Goal: Task Accomplishment & Management: Complete application form

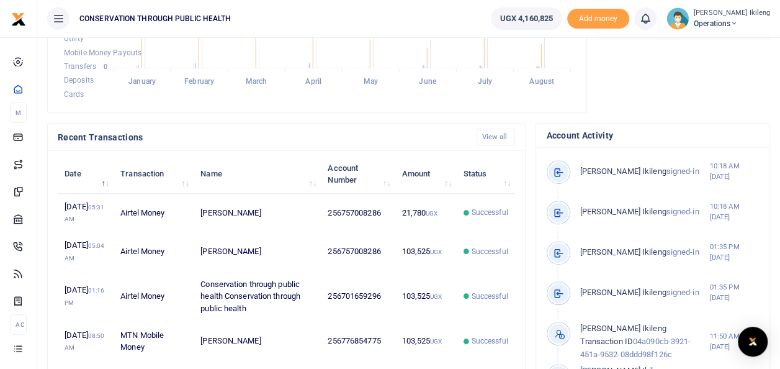
scroll to position [608, 0]
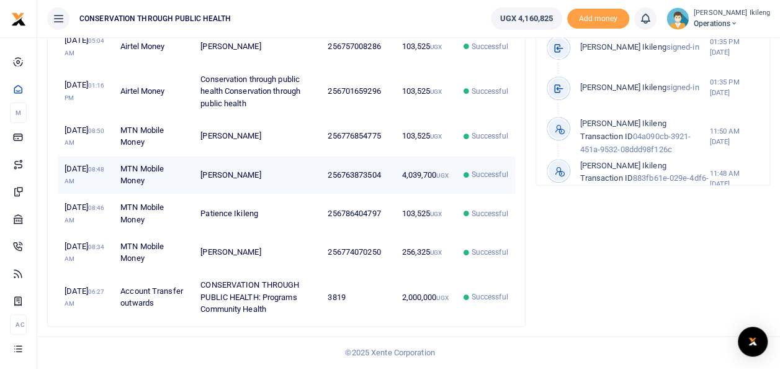
click at [434, 156] on td "4,039,700 UGX" at bounding box center [425, 175] width 61 height 38
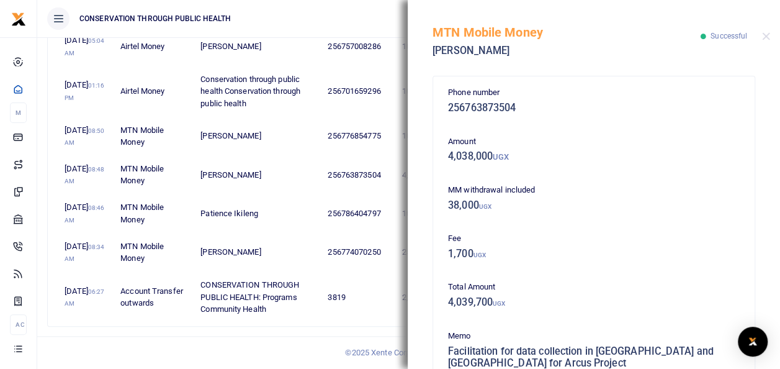
click at [514, 110] on h5 "256763873504" at bounding box center [594, 108] width 292 height 12
click at [516, 108] on h5 "256763873504" at bounding box center [594, 108] width 292 height 12
copy div "256763873504"
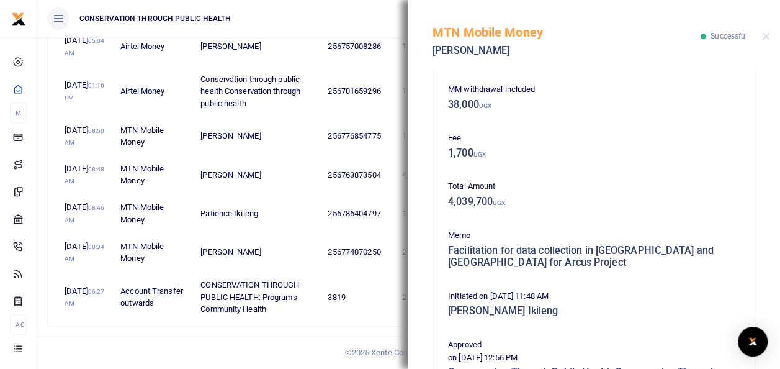
scroll to position [124, 0]
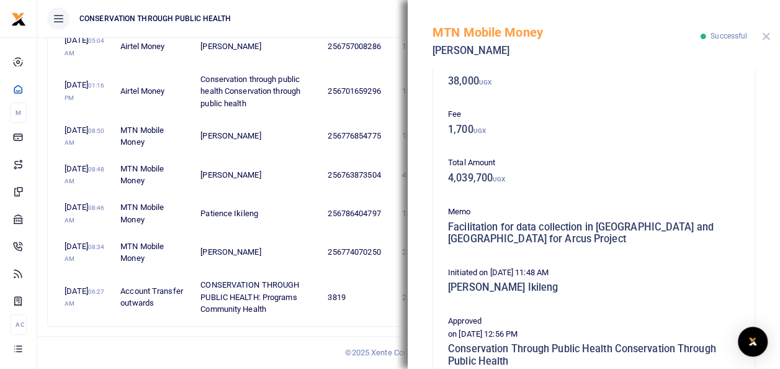
click at [766, 40] on button "Close" at bounding box center [766, 36] width 8 height 8
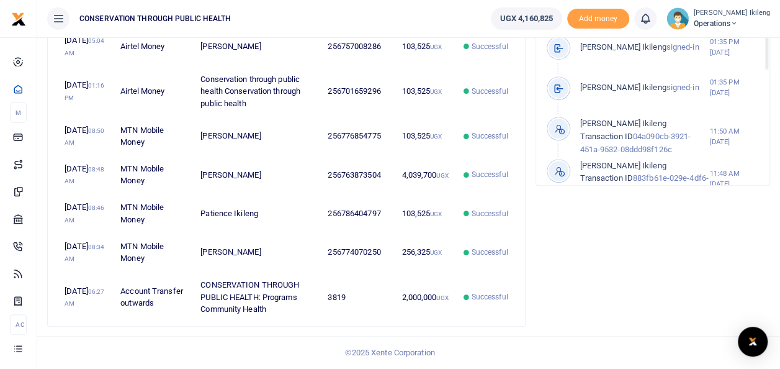
scroll to position [285, 0]
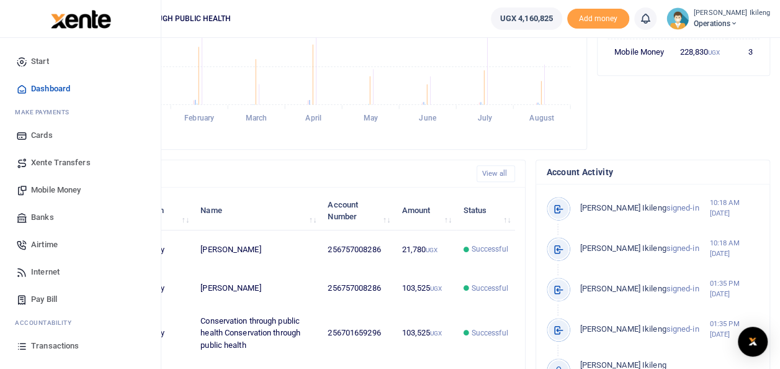
click at [51, 187] on span "Mobile Money" at bounding box center [56, 190] width 50 height 12
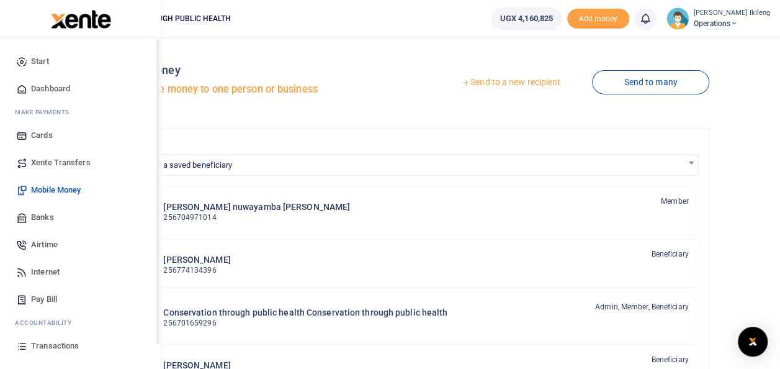
click at [20, 89] on icon at bounding box center [21, 88] width 11 height 11
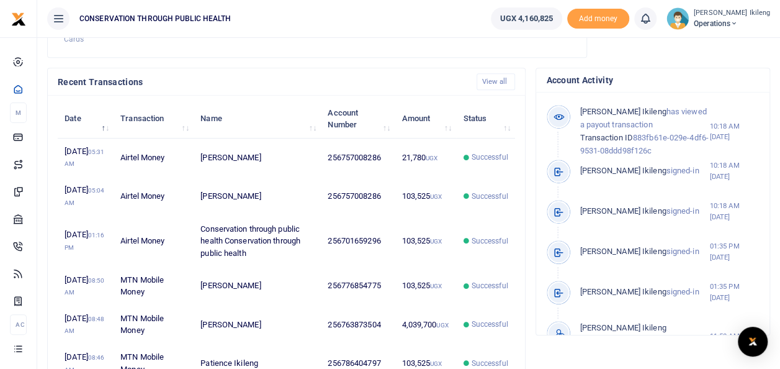
scroll to position [388, 0]
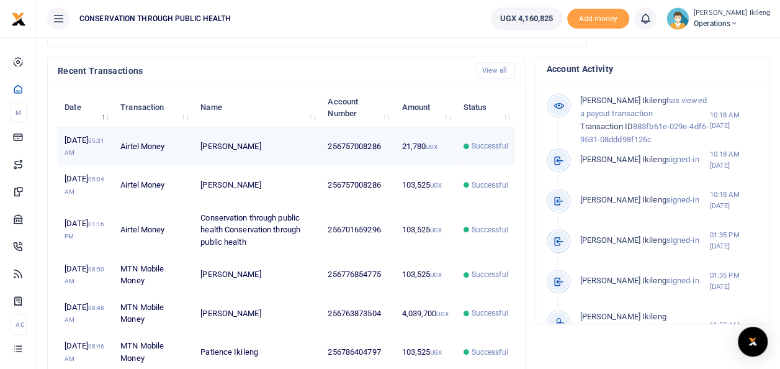
click at [481, 166] on td "Successful" at bounding box center [485, 146] width 59 height 38
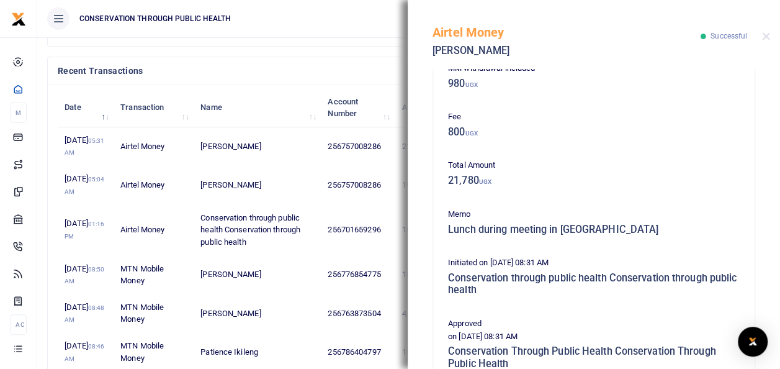
scroll to position [124, 0]
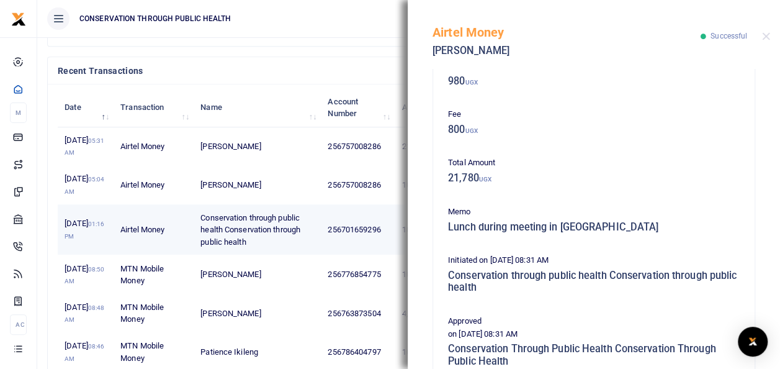
click at [281, 255] on td "Conservation through public health Conservation through public health" at bounding box center [257, 229] width 127 height 51
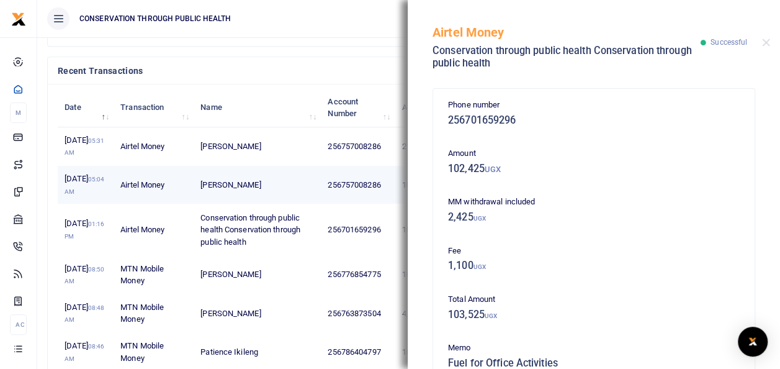
click at [308, 204] on td "Paul Ebenezer" at bounding box center [257, 185] width 127 height 38
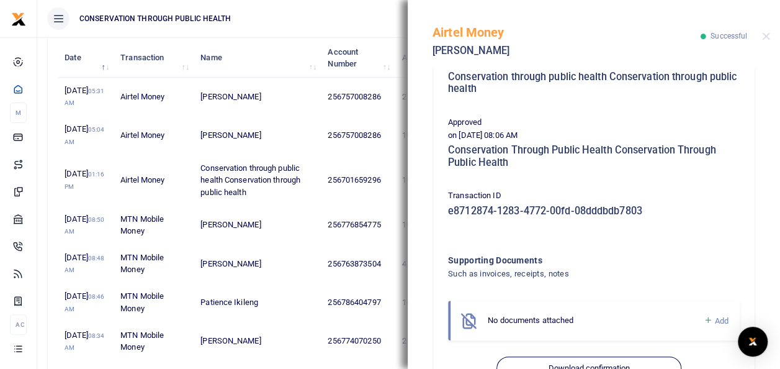
scroll to position [347, 0]
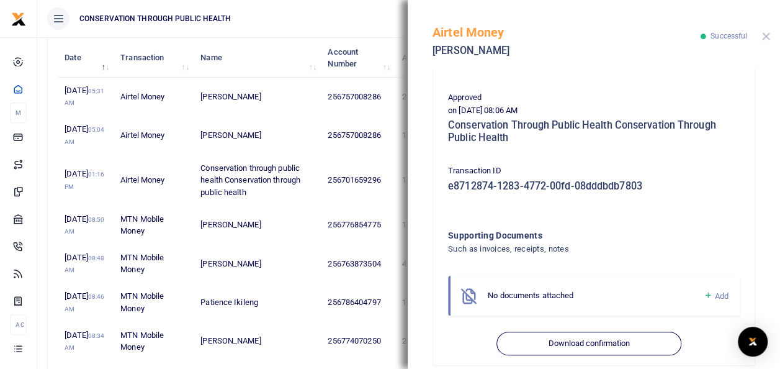
click at [766, 37] on button "Close" at bounding box center [766, 36] width 8 height 8
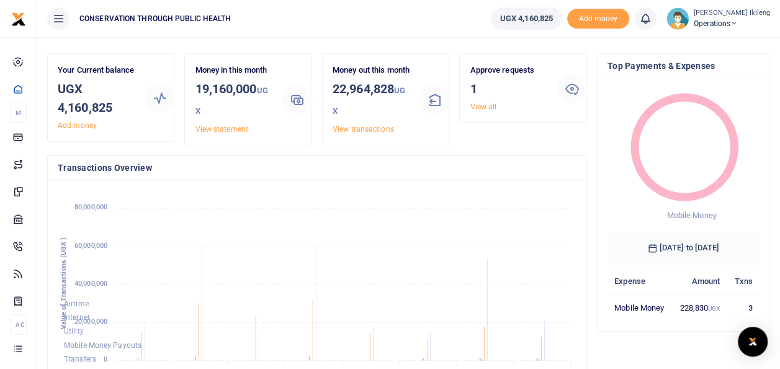
scroll to position [0, 0]
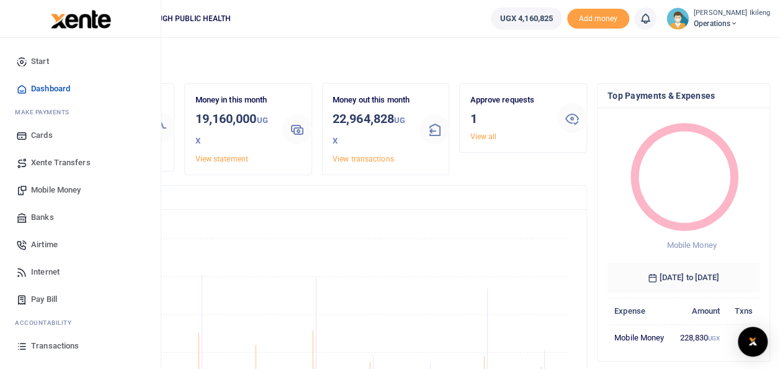
click at [58, 190] on span "Mobile Money" at bounding box center [56, 190] width 50 height 12
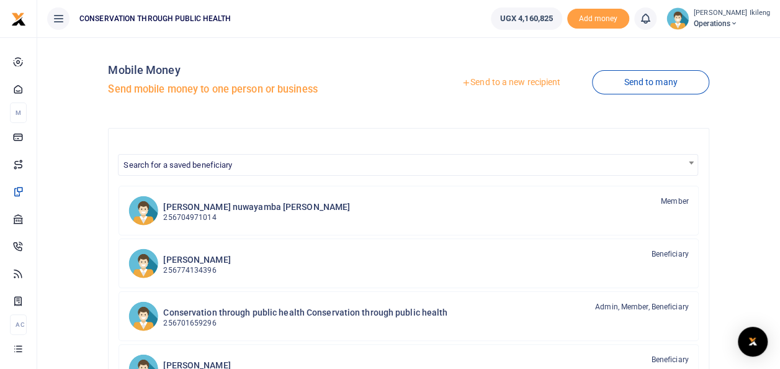
click at [541, 81] on link "Send to a new recipient" at bounding box center [511, 82] width 162 height 22
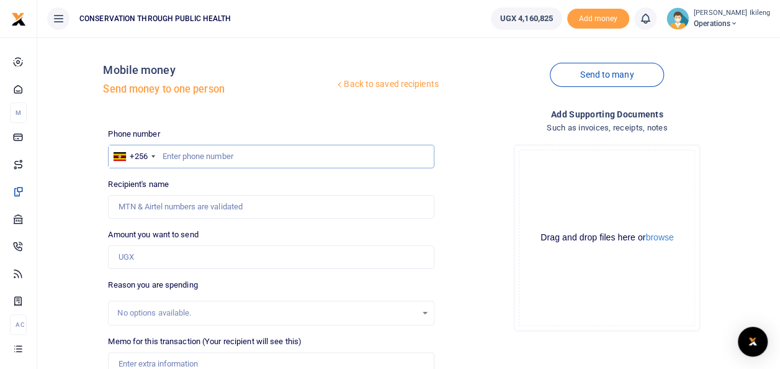
click at [231, 156] on input "text" at bounding box center [271, 157] width 326 height 24
type input "774070250"
type input "[PERSON_NAME]"
type input "774070250"
click at [135, 252] on input "Amount you want to send" at bounding box center [271, 257] width 326 height 24
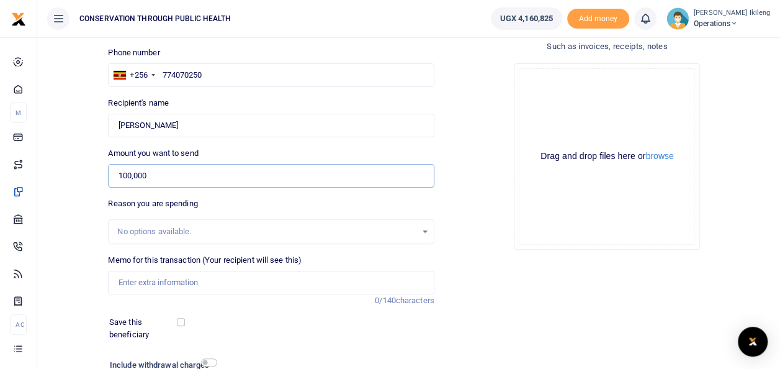
scroll to position [180, 0]
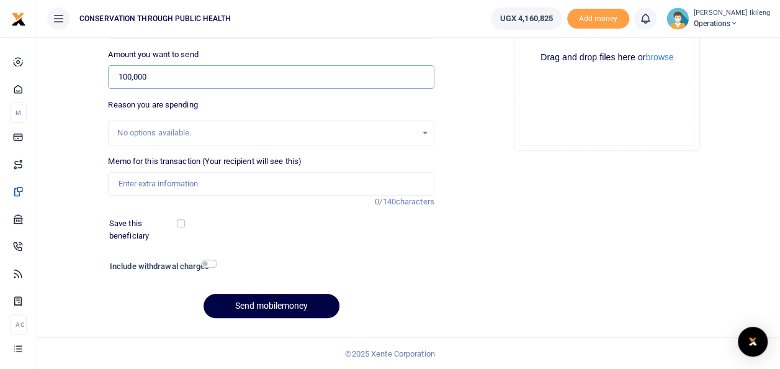
type input "100,000"
click at [285, 177] on input "Memo for this transaction (Your recipient will see this)" at bounding box center [271, 184] width 326 height 24
type input "fuel for office work"
click at [210, 263] on input "checkbox" at bounding box center [209, 263] width 16 height 8
checkbox input "true"
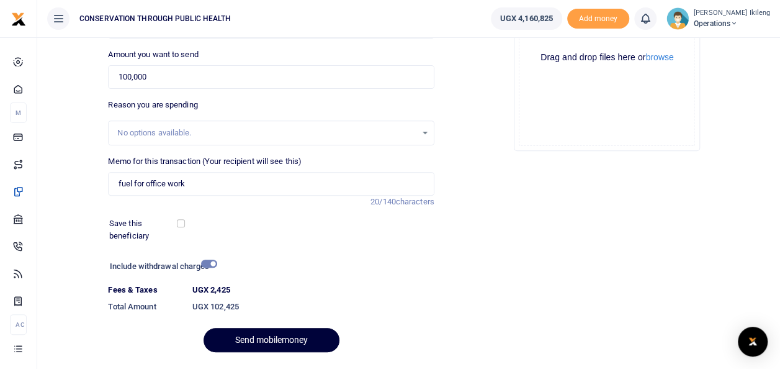
click at [266, 338] on button "Send mobilemoney" at bounding box center [272, 340] width 136 height 24
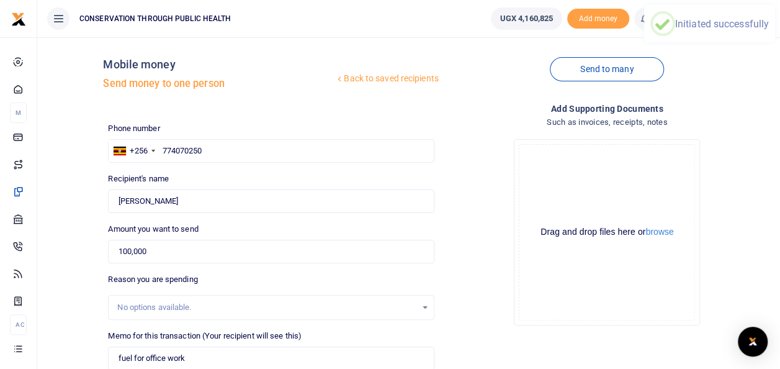
scroll to position [0, 0]
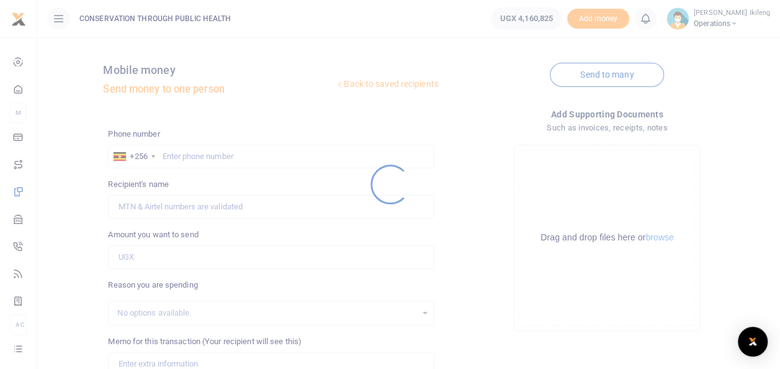
click at [191, 163] on div at bounding box center [390, 184] width 780 height 369
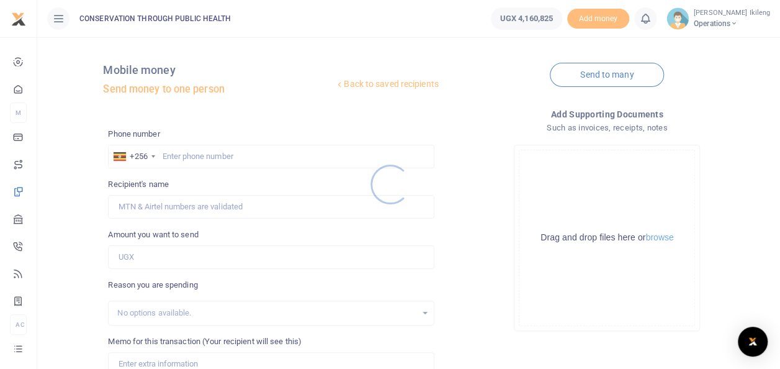
click at [185, 155] on div at bounding box center [390, 184] width 780 height 369
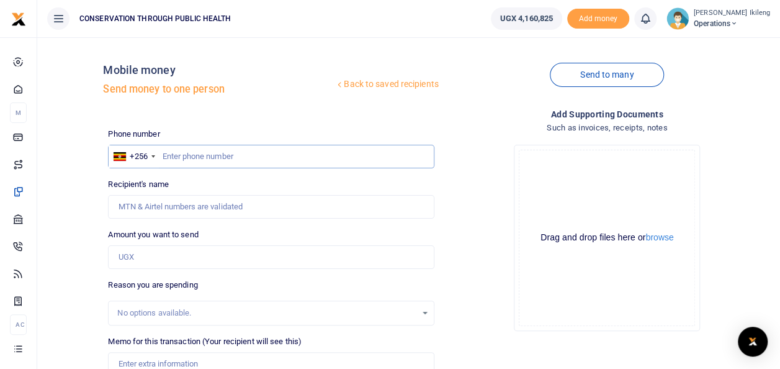
click at [171, 157] on input "text" at bounding box center [271, 157] width 326 height 24
click at [167, 159] on input "text" at bounding box center [271, 157] width 326 height 24
click at [165, 158] on input "text" at bounding box center [271, 157] width 326 height 24
click at [161, 156] on input "text" at bounding box center [271, 157] width 326 height 24
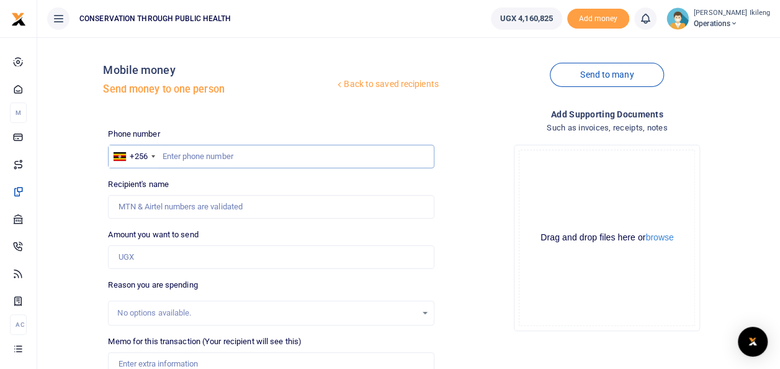
click at [161, 156] on input "text" at bounding box center [271, 157] width 326 height 24
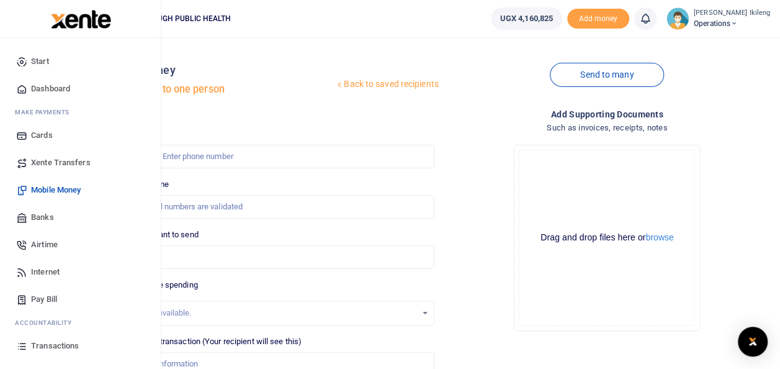
click at [43, 84] on span "Dashboard" at bounding box center [50, 89] width 39 height 12
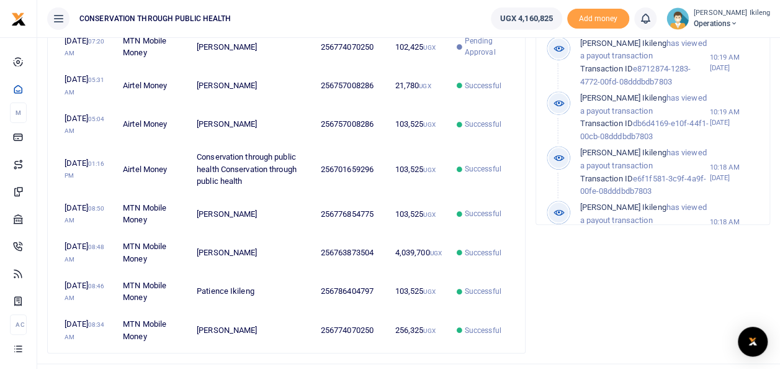
scroll to position [513, 0]
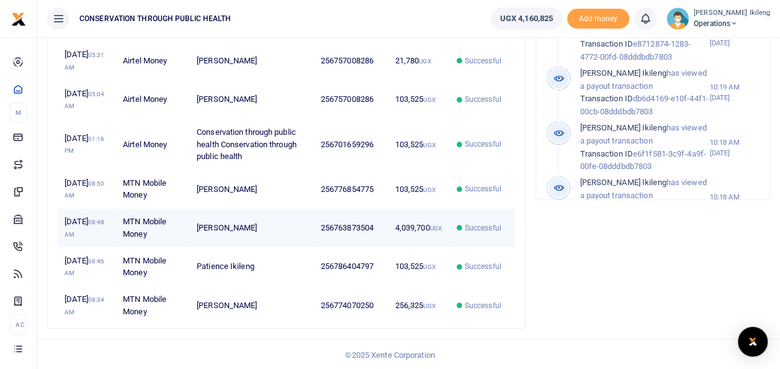
click at [337, 247] on td "256763873504" at bounding box center [350, 227] width 74 height 38
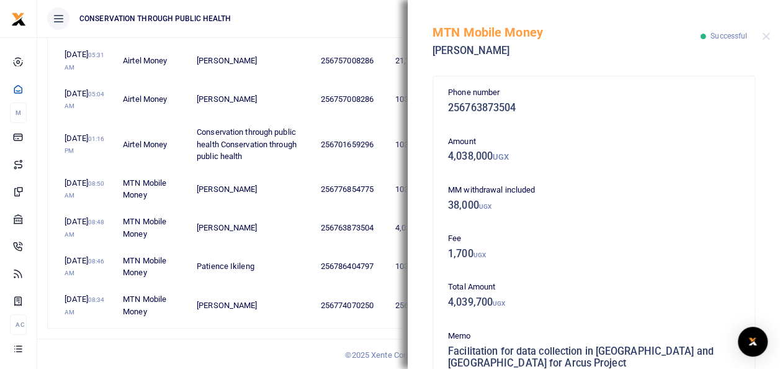
click at [504, 110] on h5 "256763873504" at bounding box center [594, 108] width 292 height 12
drag, startPoint x: 504, startPoint y: 112, endPoint x: 515, endPoint y: 103, distance: 13.7
click at [515, 103] on h5 "256763873504" at bounding box center [594, 108] width 292 height 12
drag, startPoint x: 515, startPoint y: 103, endPoint x: 521, endPoint y: 107, distance: 7.2
click at [521, 107] on h5 "256763873504" at bounding box center [594, 108] width 292 height 12
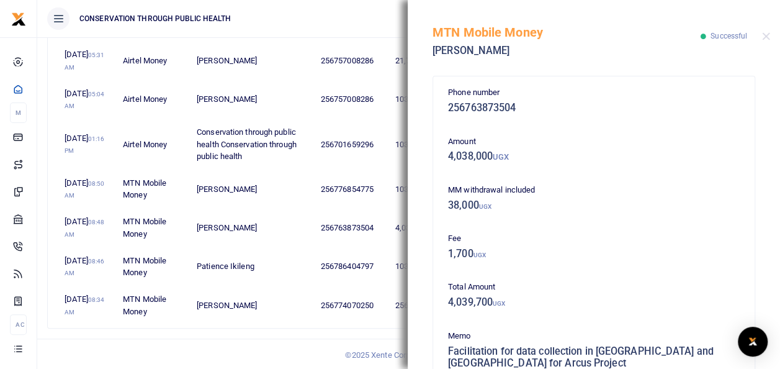
click at [504, 107] on h5 "256763873504" at bounding box center [594, 108] width 292 height 12
copy h5 "256763873504"
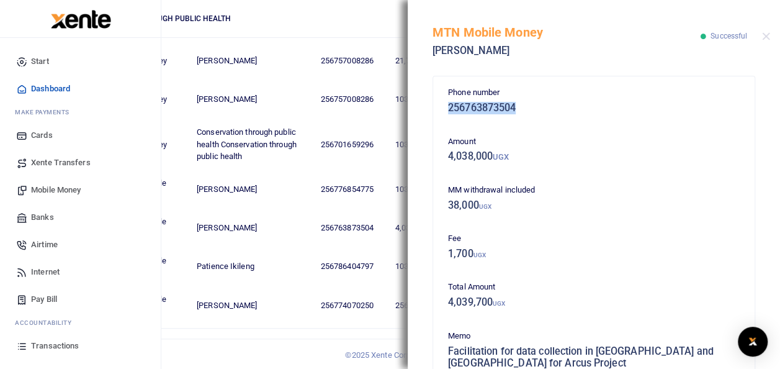
click at [50, 190] on span "Mobile Money" at bounding box center [56, 190] width 50 height 12
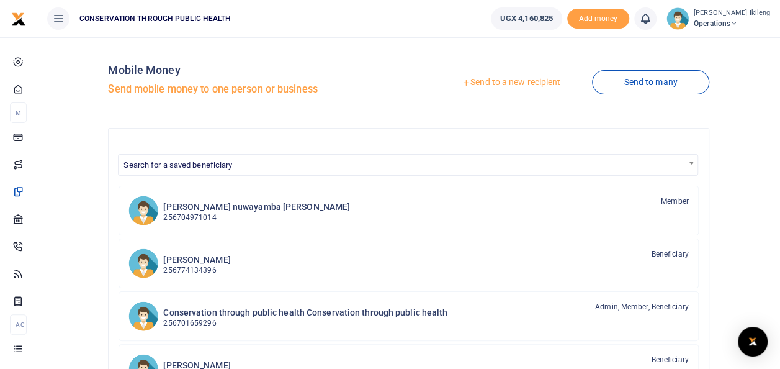
click at [536, 87] on link "Send to a new recipient" at bounding box center [511, 82] width 162 height 22
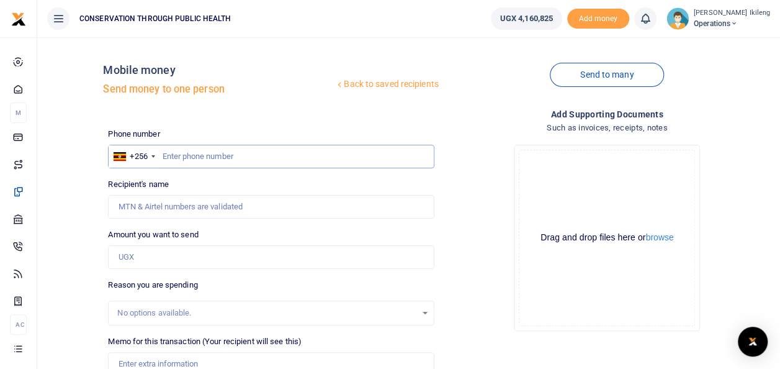
click at [181, 163] on input "text" at bounding box center [271, 157] width 326 height 24
paste input "256763873504"
type input "256763873504"
type input "[PERSON_NAME]"
type input "256763873504"
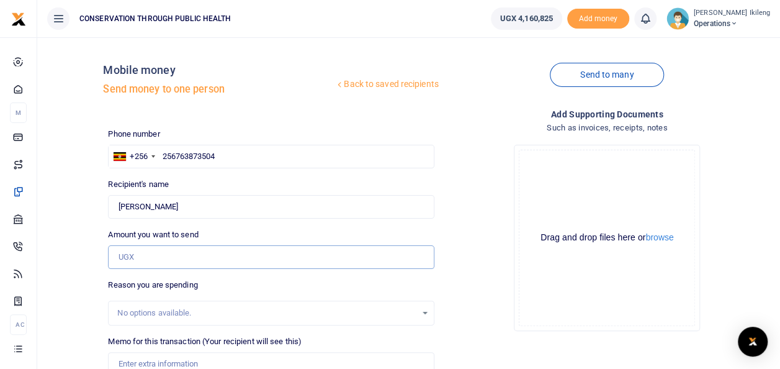
click at [174, 261] on input "Amount you want to send" at bounding box center [271, 257] width 326 height 24
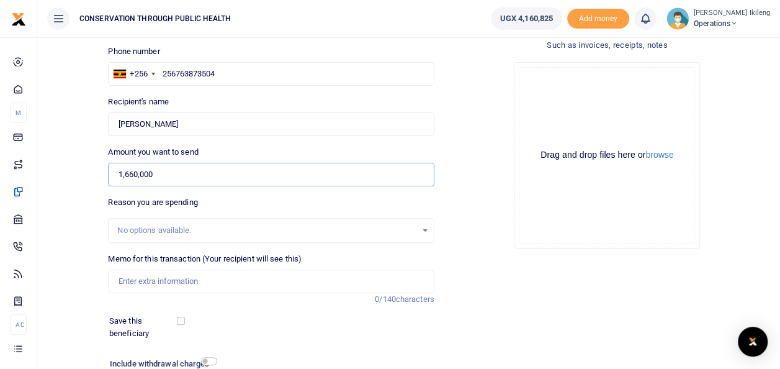
scroll to position [94, 0]
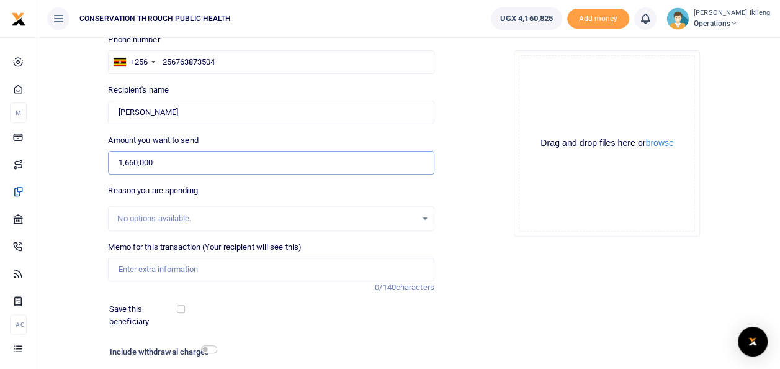
type input "1,660,000"
click at [150, 277] on input "Memo for this transaction (Your recipient will see this)" at bounding box center [271, 269] width 326 height 24
type input "Facilitation for data collection in [GEOGRAPHIC_DATA] and [GEOGRAPHIC_DATA] for…"
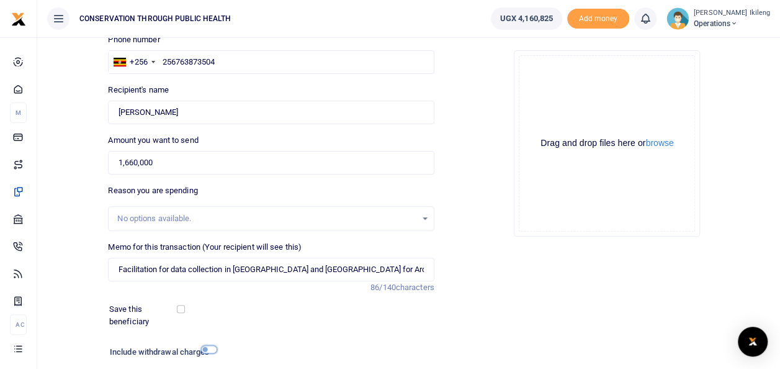
click at [212, 345] on input "checkbox" at bounding box center [209, 349] width 16 height 8
checkbox input "true"
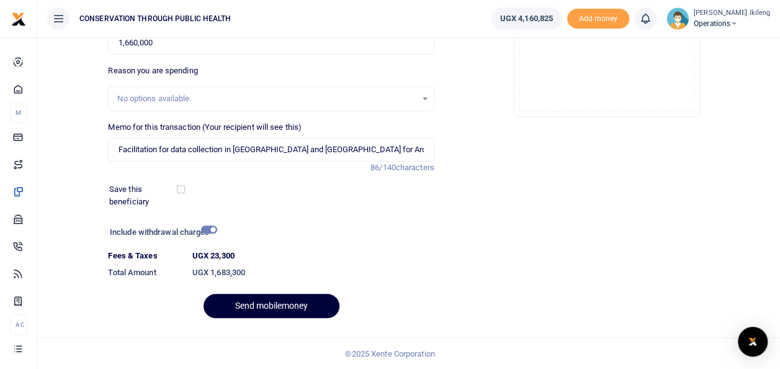
click at [268, 298] on button "Send mobilemoney" at bounding box center [272, 305] width 136 height 24
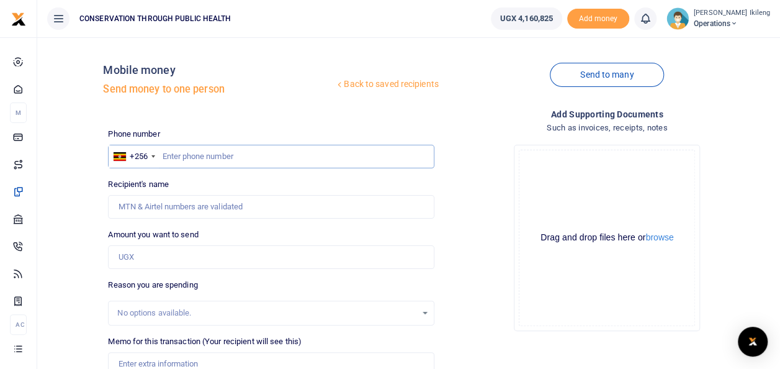
click at [258, 161] on input "text" at bounding box center [271, 157] width 326 height 24
type input "782529942"
type input "[PERSON_NAME]"
type input "782529942"
click at [196, 268] on input "Amount you want to send" at bounding box center [271, 257] width 326 height 24
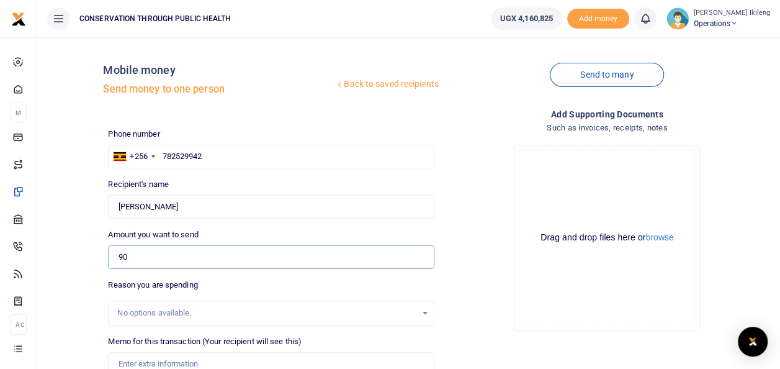
type input "90,000"
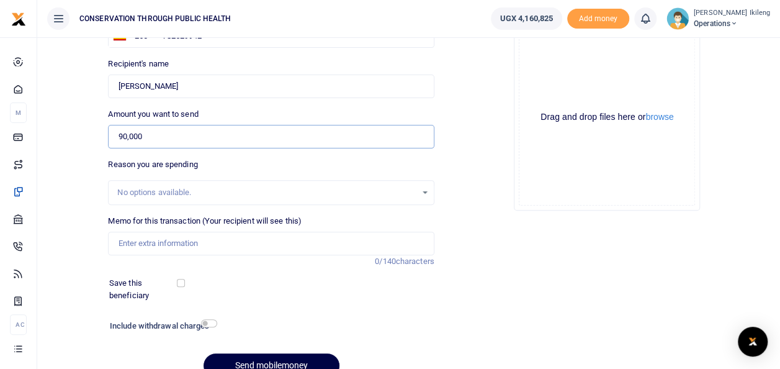
scroll to position [124, 0]
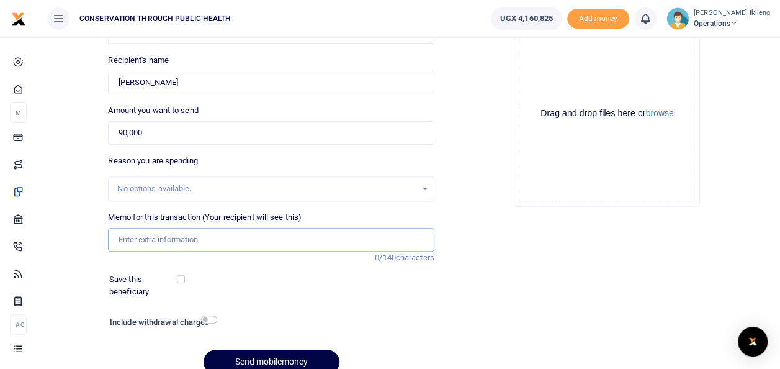
click at [218, 240] on input "Memo for this transaction (Your recipient will see this)" at bounding box center [271, 240] width 326 height 24
type input "toll fee for ctph car"
click at [209, 316] on input "checkbox" at bounding box center [209, 319] width 16 height 8
checkbox input "true"
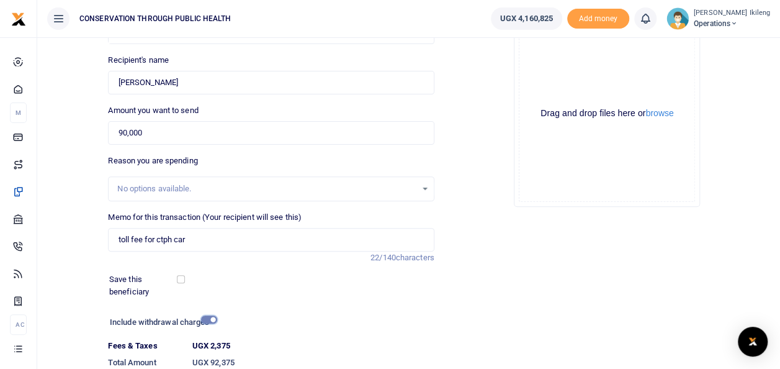
scroll to position [214, 0]
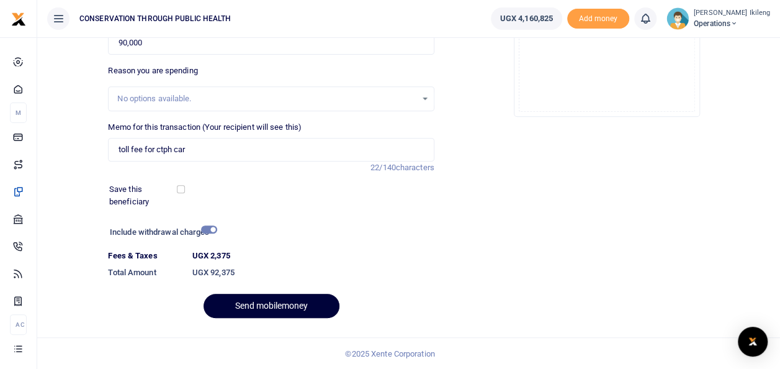
click at [267, 299] on button "Send mobilemoney" at bounding box center [272, 305] width 136 height 24
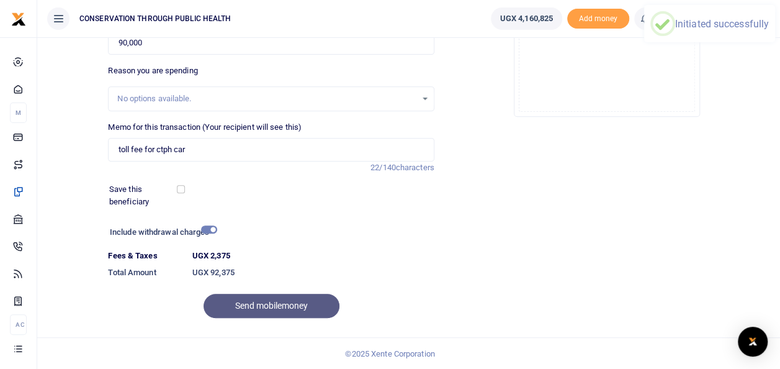
scroll to position [0, 0]
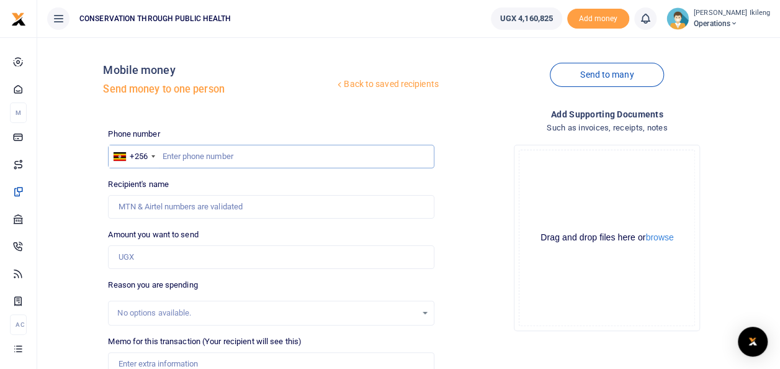
click at [187, 151] on input "text" at bounding box center [271, 157] width 326 height 24
type input "1"
type input "o"
type input "0782720495"
type input "Nelson Boniface Okello"
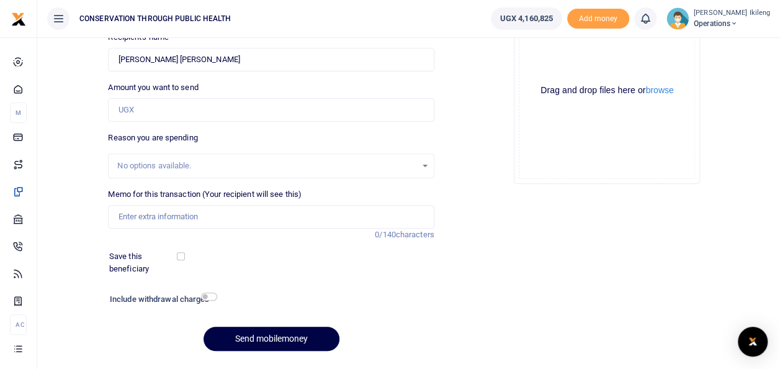
scroll to position [180, 0]
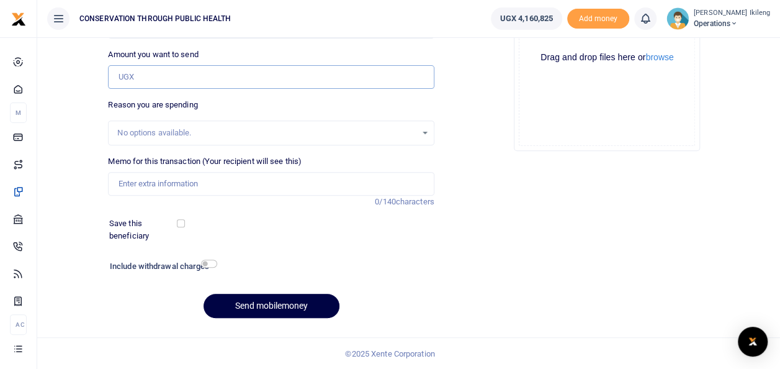
click at [245, 69] on input "Amount you want to send" at bounding box center [271, 77] width 326 height 24
type input "1,000,000"
click at [161, 189] on input "Memo for this transaction (Your recipient will see this)" at bounding box center [271, 184] width 326 height 24
type input "Refund for condolence of the money that was used"
click at [210, 262] on input "checkbox" at bounding box center [209, 263] width 16 height 8
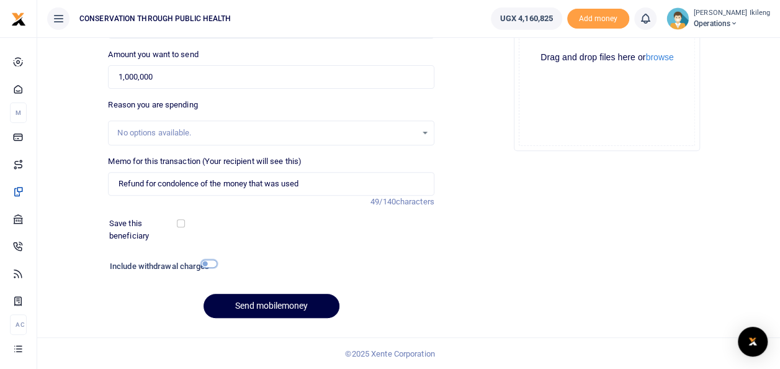
checkbox input "true"
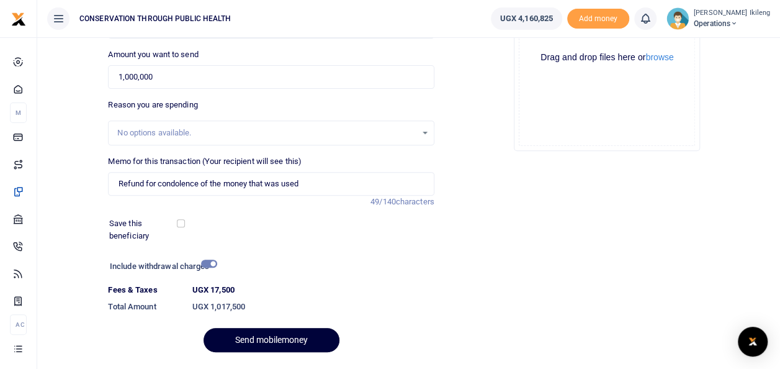
click at [254, 341] on button "Send mobilemoney" at bounding box center [272, 340] width 136 height 24
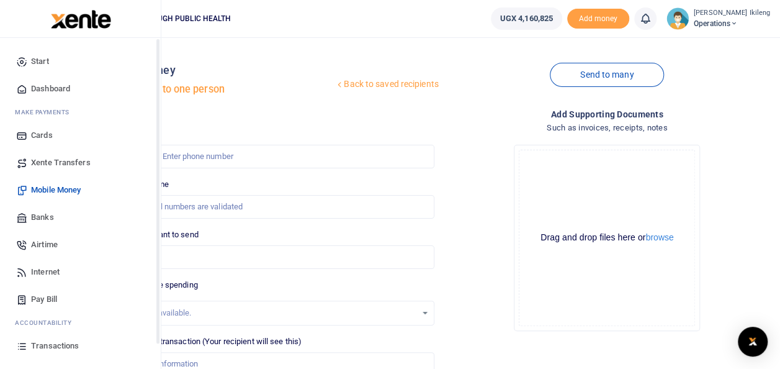
click at [30, 87] on link "Dashboard" at bounding box center [80, 88] width 141 height 27
